Goal: Check status: Check status

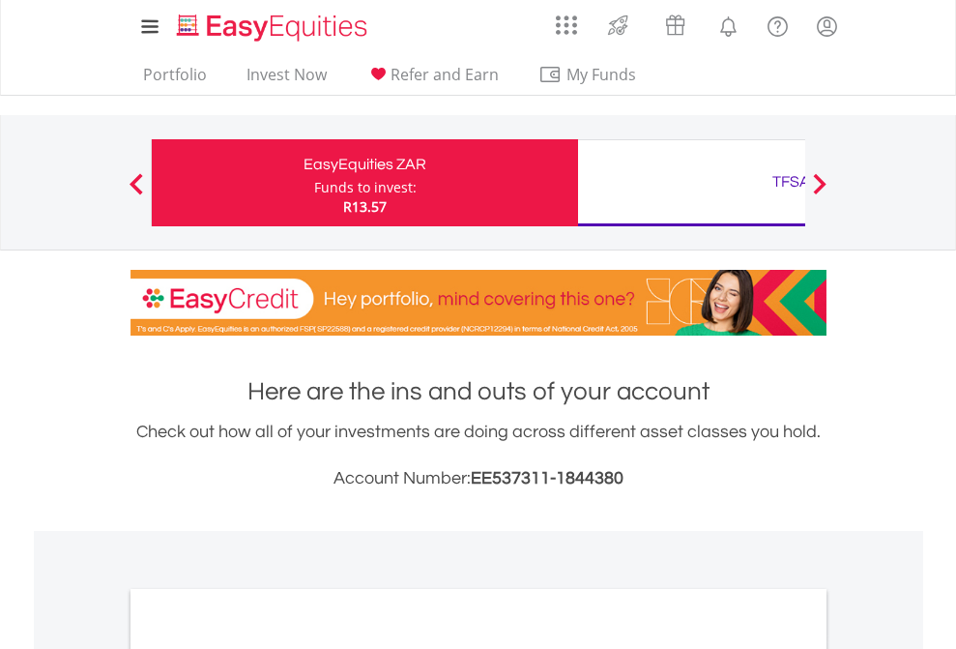
click at [314, 183] on div "Funds to invest:" at bounding box center [365, 187] width 103 height 19
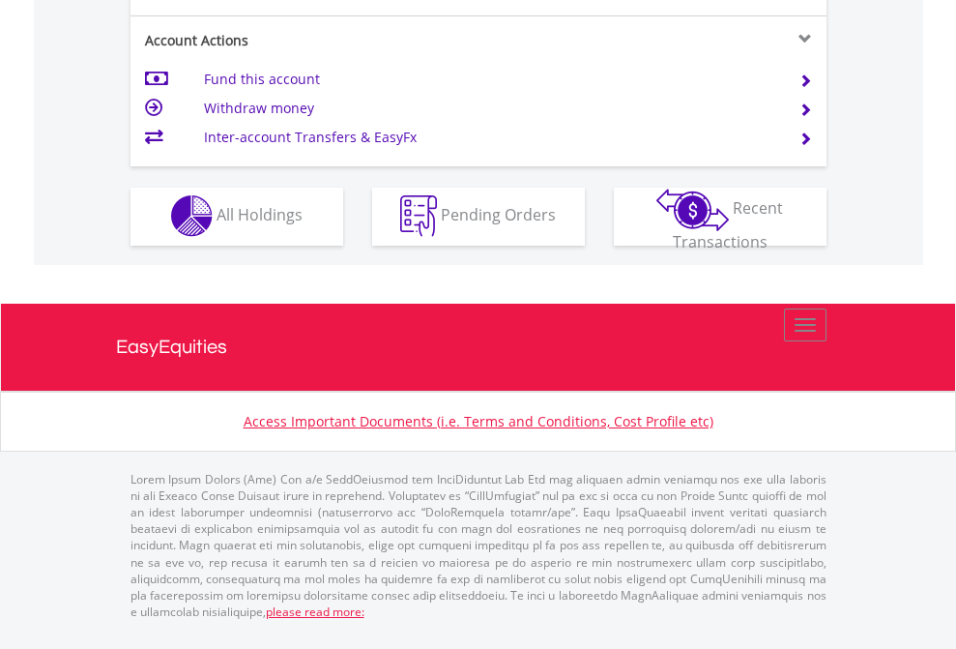
scroll to position [1808, 0]
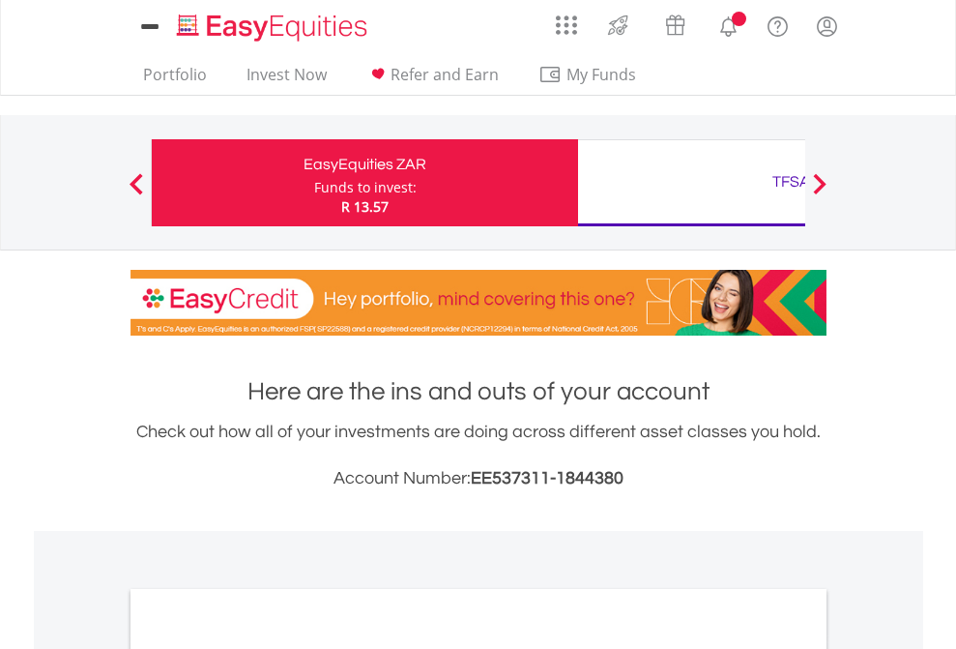
scroll to position [1162, 0]
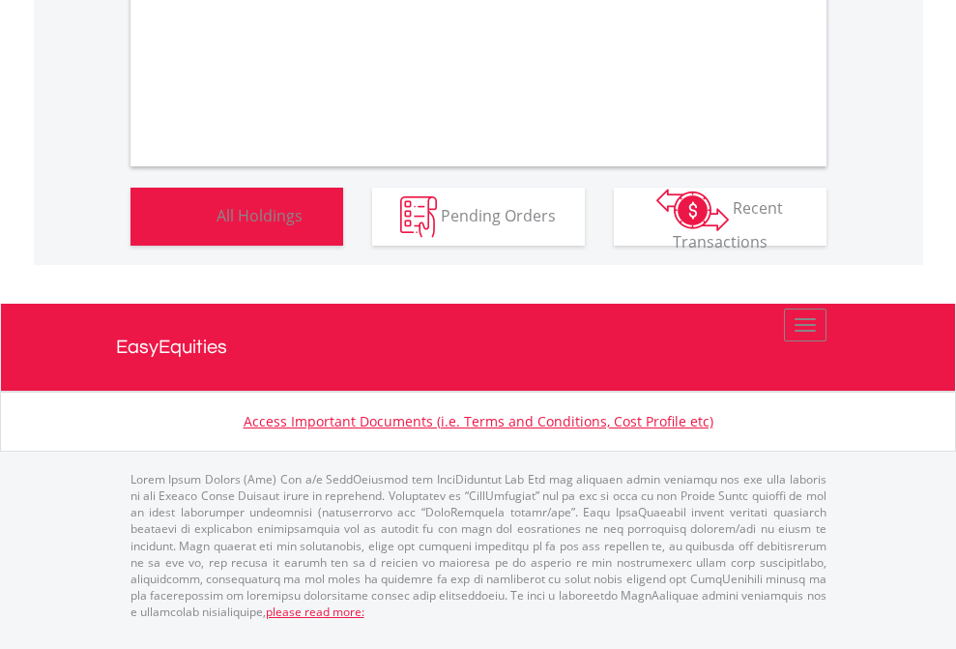
click at [217, 225] on span "All Holdings" at bounding box center [260, 214] width 86 height 21
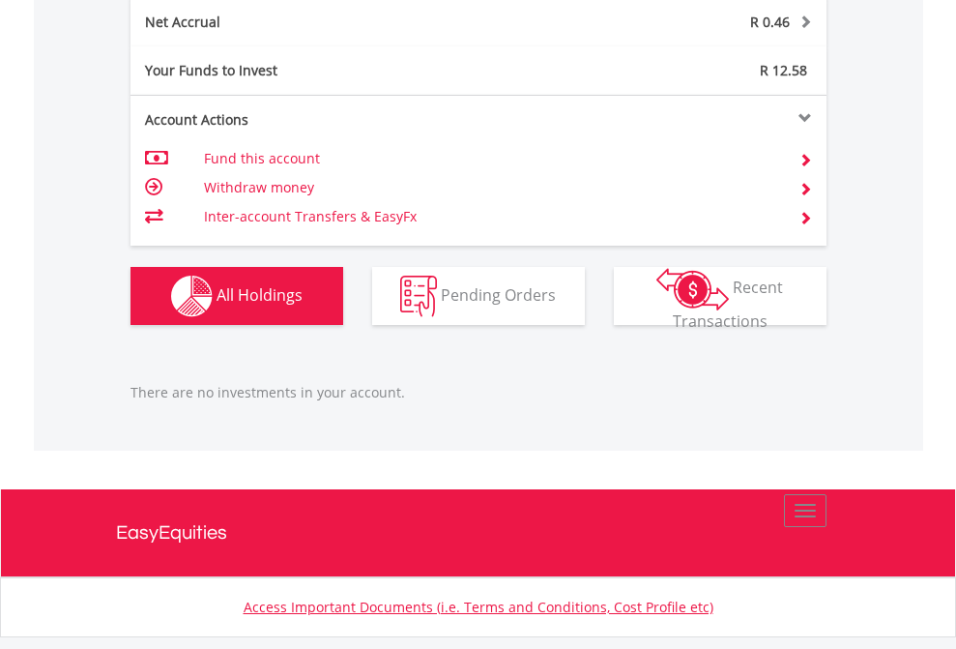
scroll to position [1960, 0]
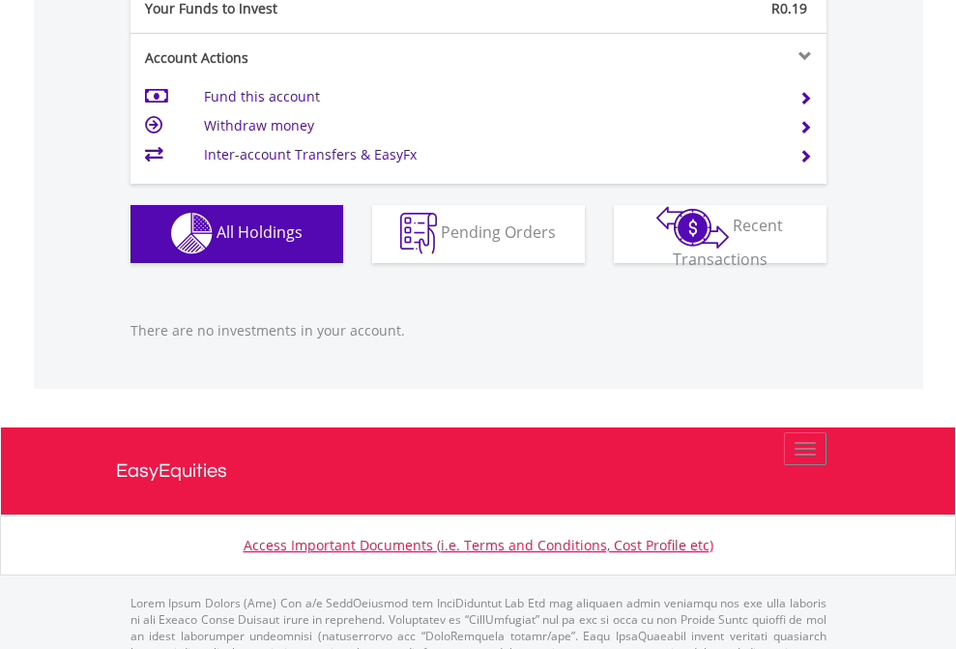
scroll to position [1915, 0]
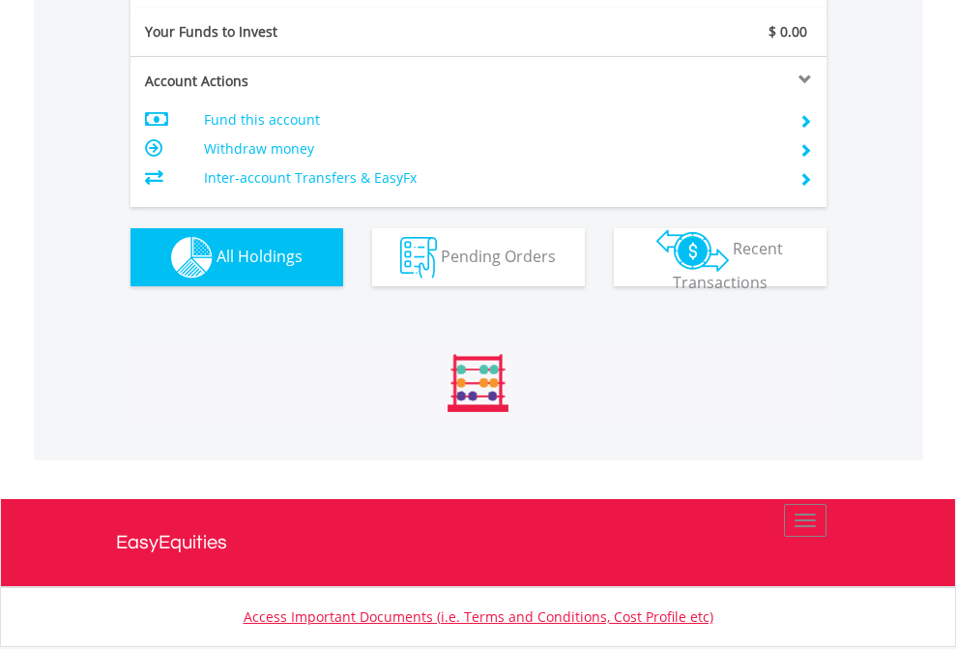
scroll to position [2151, 0]
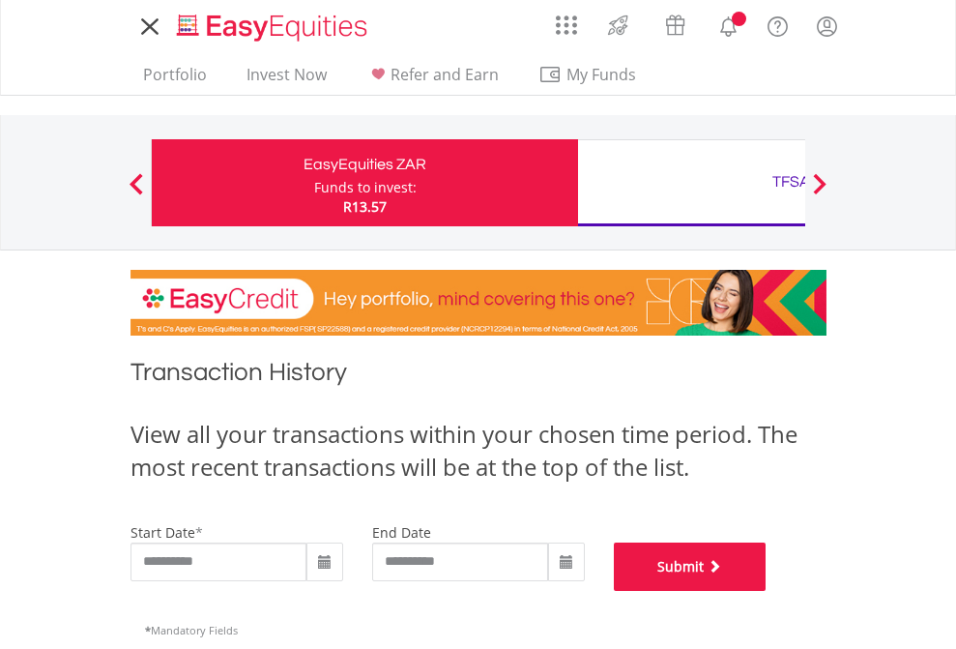
click at [767, 591] on button "Submit" at bounding box center [690, 567] width 153 height 48
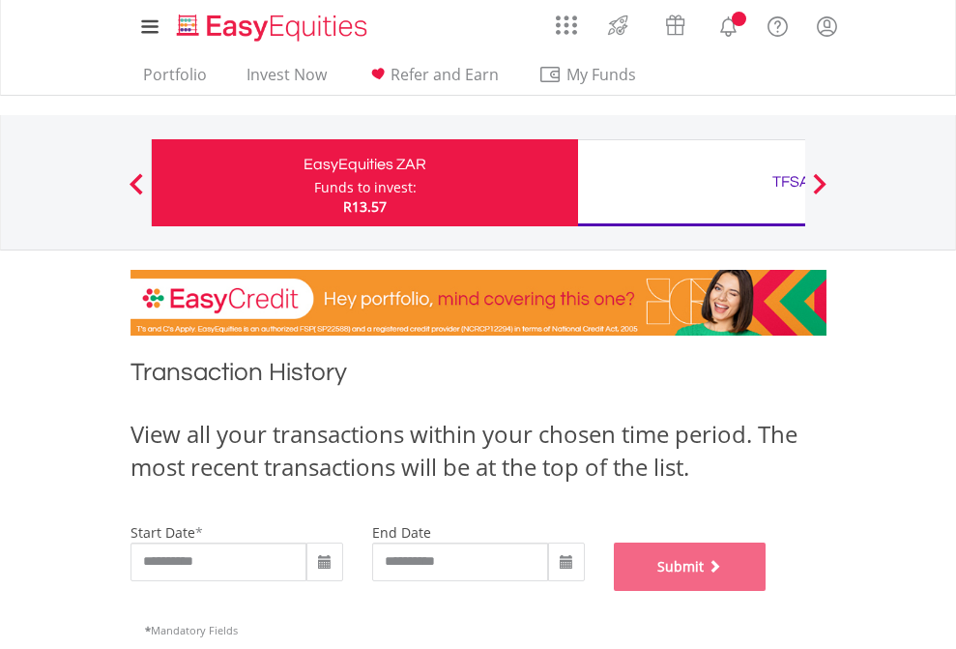
scroll to position [784, 0]
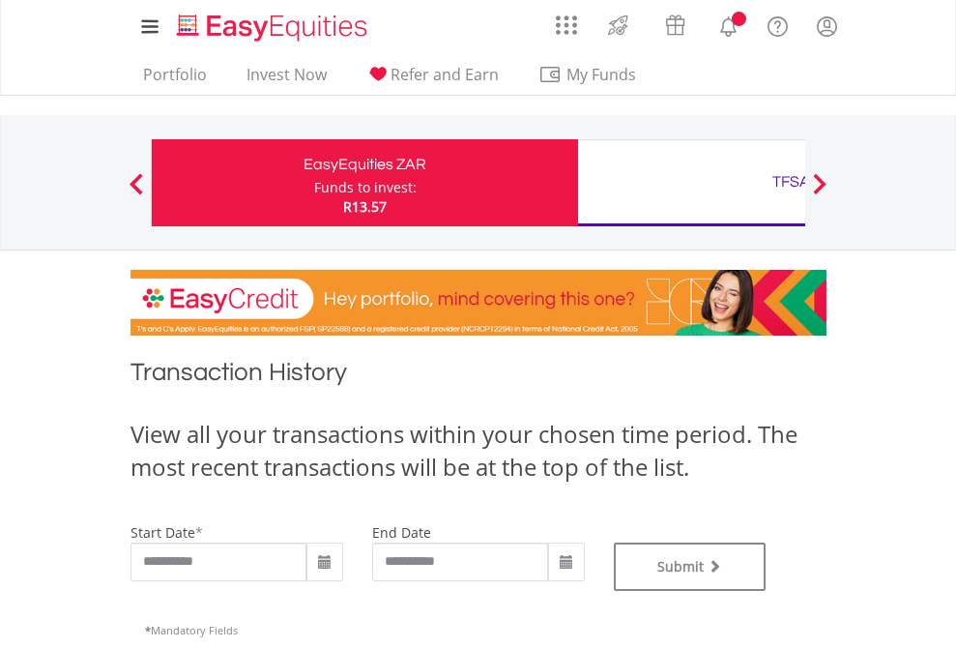
click at [691, 183] on div "TFSA" at bounding box center [791, 181] width 403 height 27
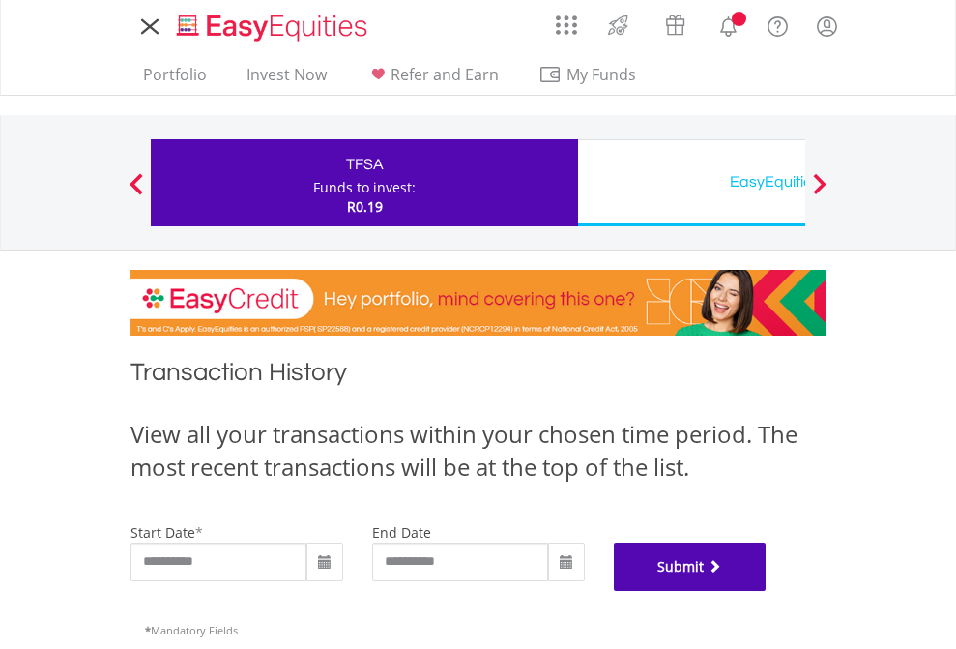
click at [767, 591] on button "Submit" at bounding box center [690, 567] width 153 height 48
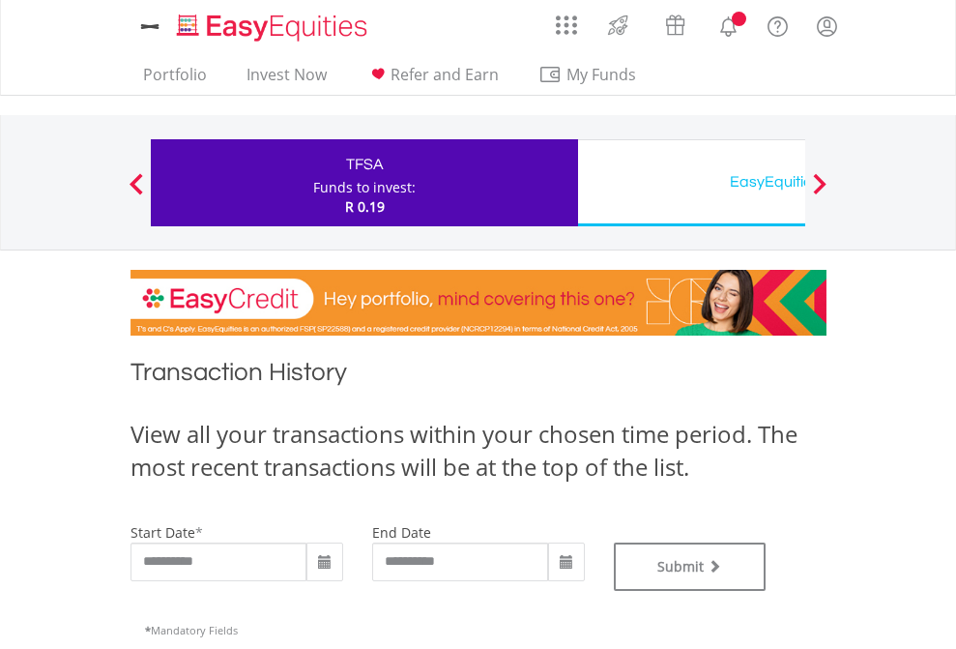
click at [691, 183] on div "EasyEquities USD" at bounding box center [791, 181] width 403 height 27
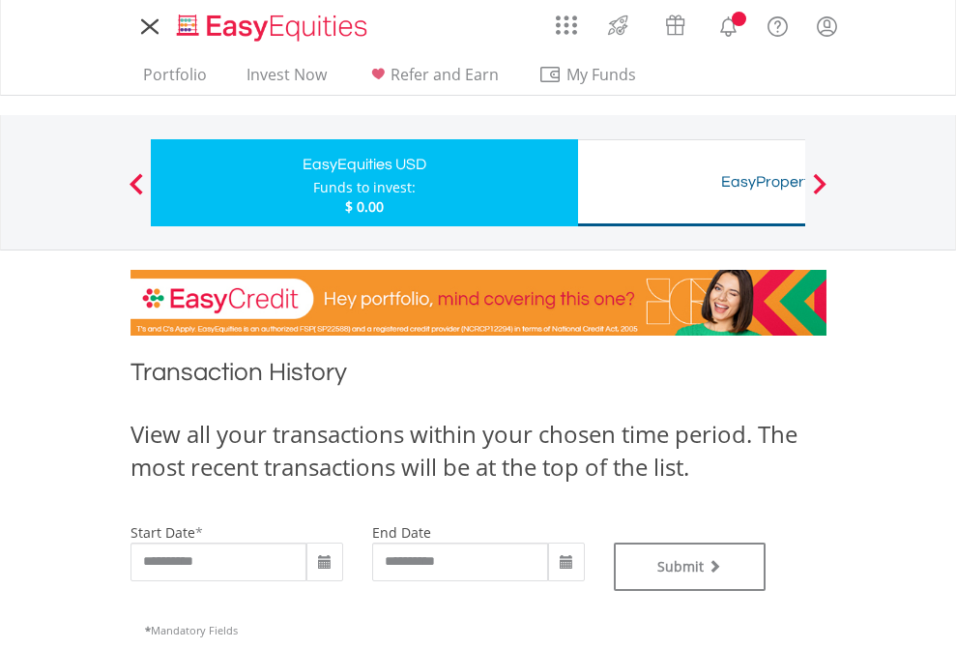
type input "**********"
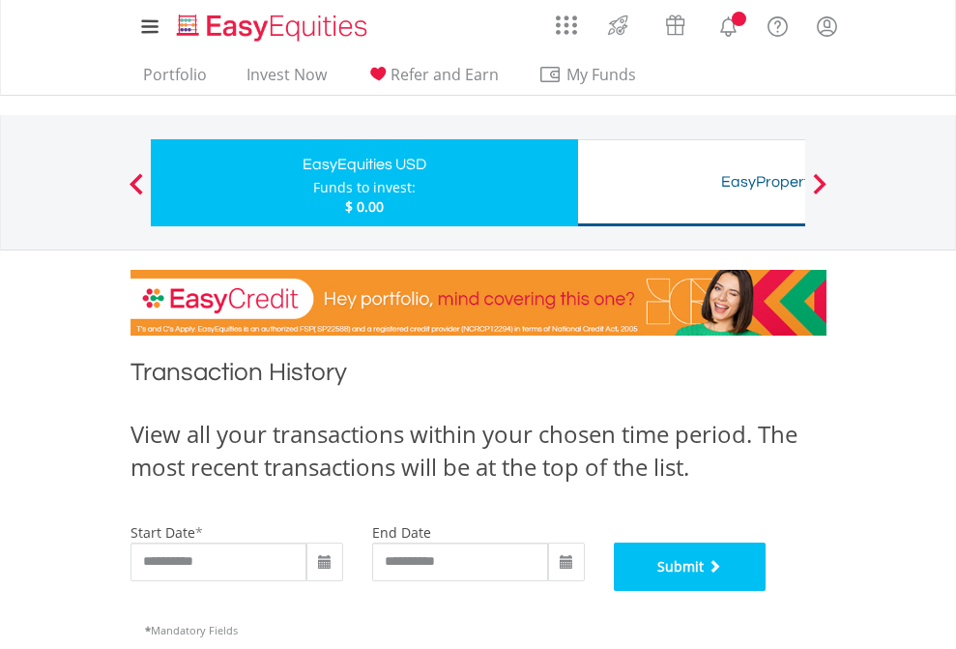
click at [767, 591] on button "Submit" at bounding box center [690, 567] width 153 height 48
